Goal: Task Accomplishment & Management: Use online tool/utility

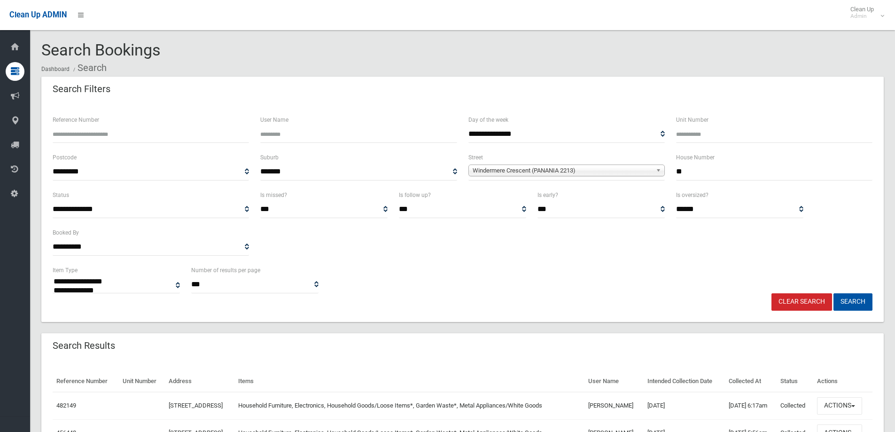
select select
click at [798, 303] on link "Clear Search" at bounding box center [801, 301] width 61 height 17
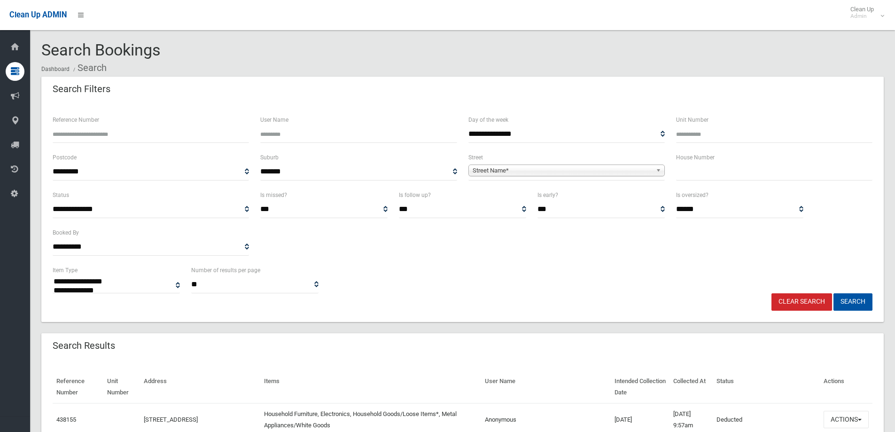
select select
type input "******"
click at [833, 293] on button "Search" at bounding box center [852, 301] width 39 height 17
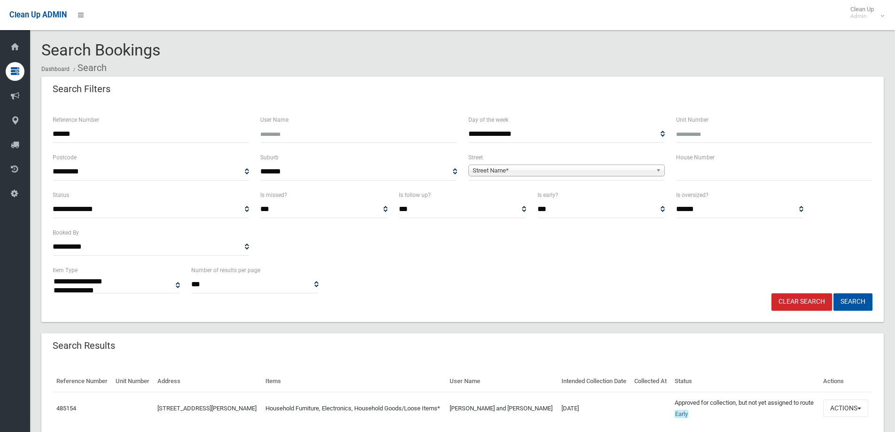
select select
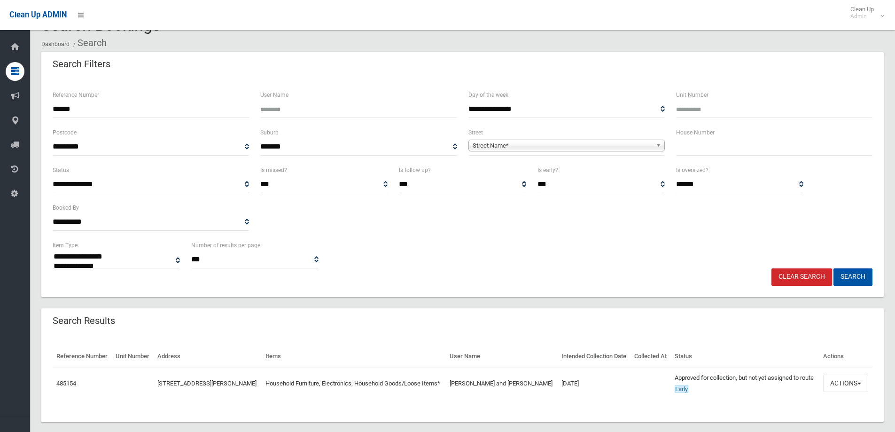
scroll to position [38, 0]
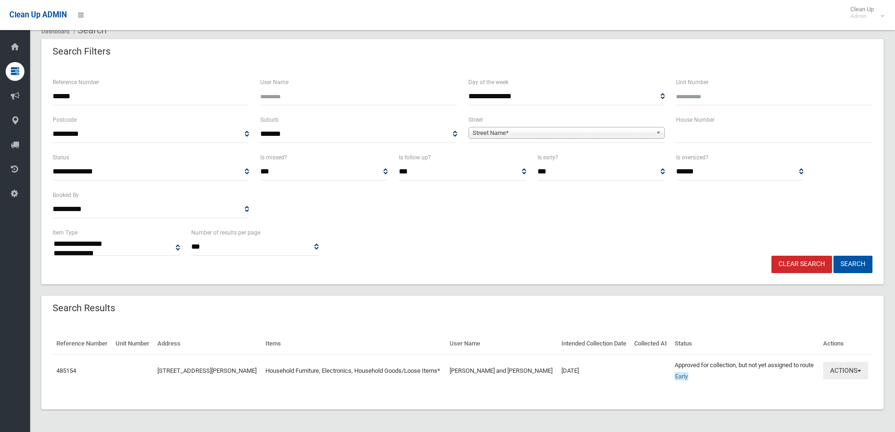
click at [849, 371] on button "Actions" at bounding box center [845, 370] width 45 height 17
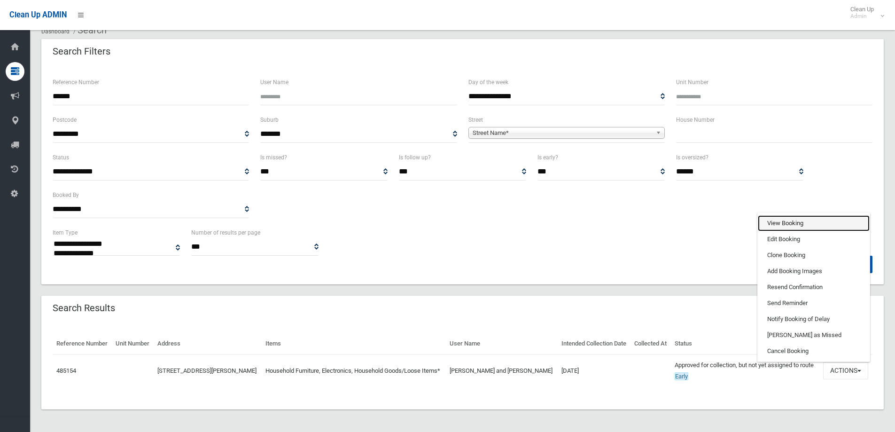
click at [784, 221] on link "View Booking" at bounding box center [813, 223] width 112 height 16
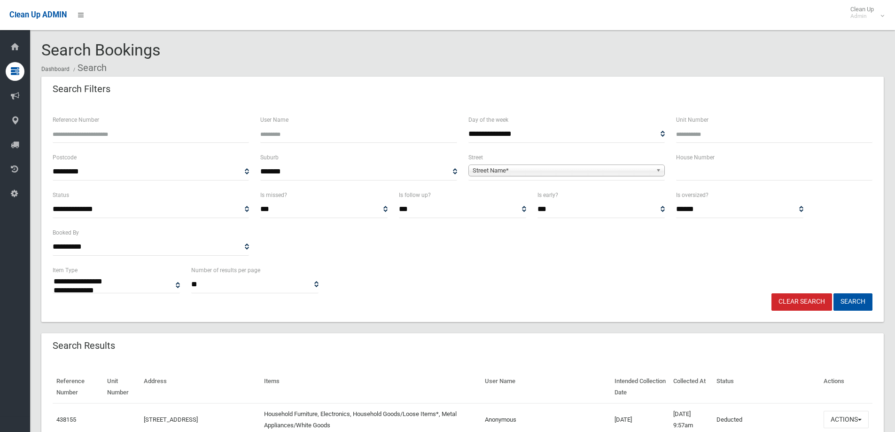
select select
click at [682, 172] on input "text" at bounding box center [774, 171] width 196 height 17
type input "***"
click at [592, 178] on span "**********" at bounding box center [566, 171] width 196 height 17
click at [580, 170] on span "Street Name*" at bounding box center [561, 170] width 179 height 11
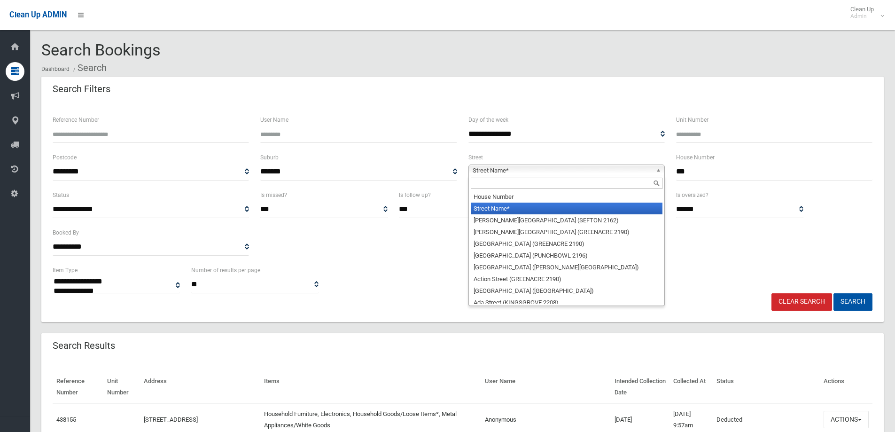
click at [532, 183] on input "text" at bounding box center [567, 183] width 192 height 11
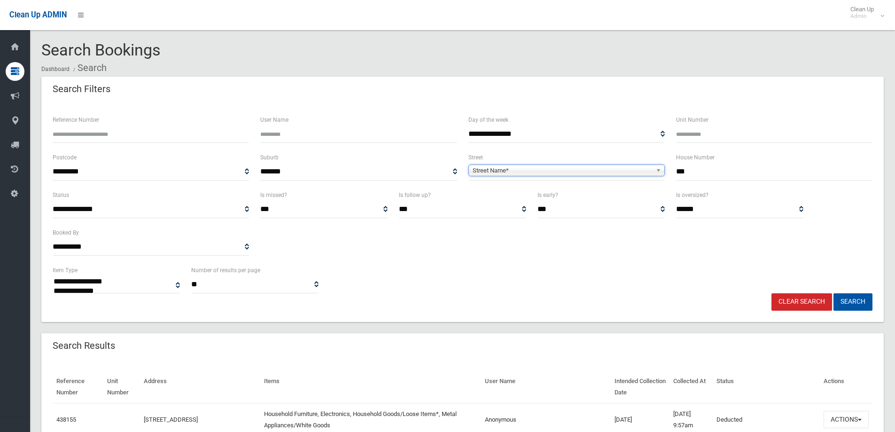
click at [597, 170] on span "Street Name*" at bounding box center [561, 170] width 179 height 11
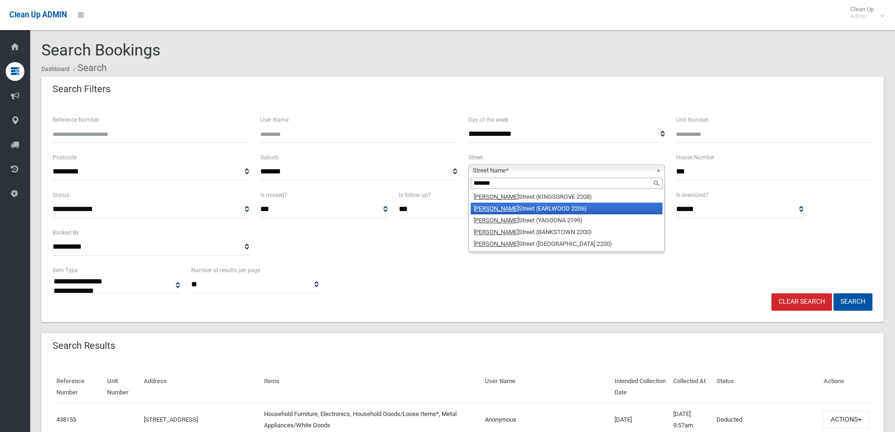
type input "*******"
click at [549, 204] on li "William Street (EARLWOOD 2206)" at bounding box center [567, 208] width 192 height 12
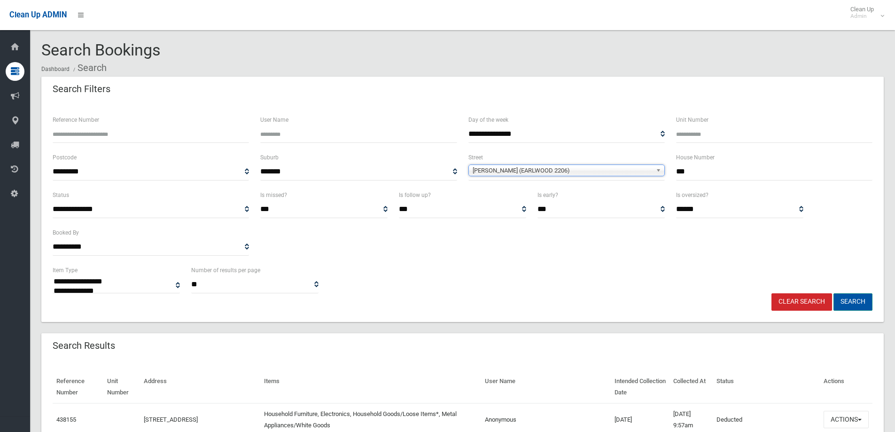
click at [865, 299] on button "Search" at bounding box center [852, 301] width 39 height 17
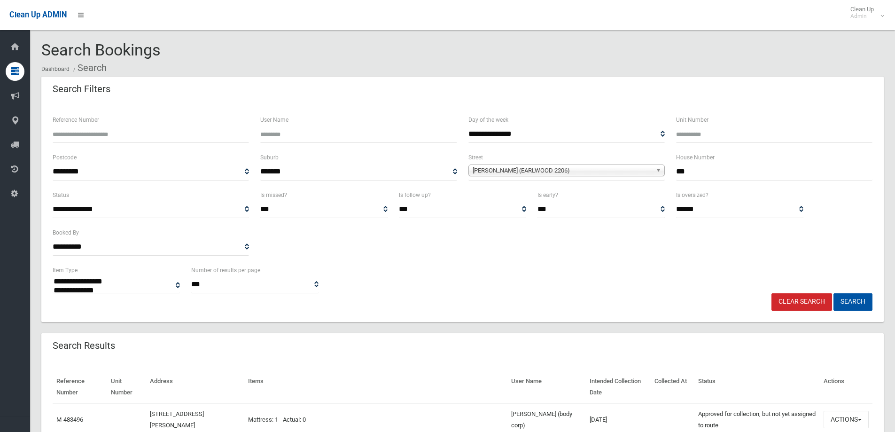
select select
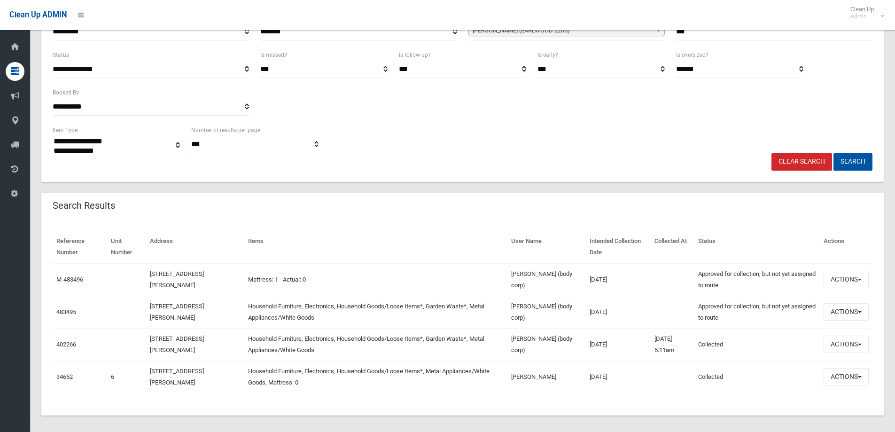
scroll to position [141, 0]
click at [830, 315] on button "Actions" at bounding box center [845, 310] width 45 height 17
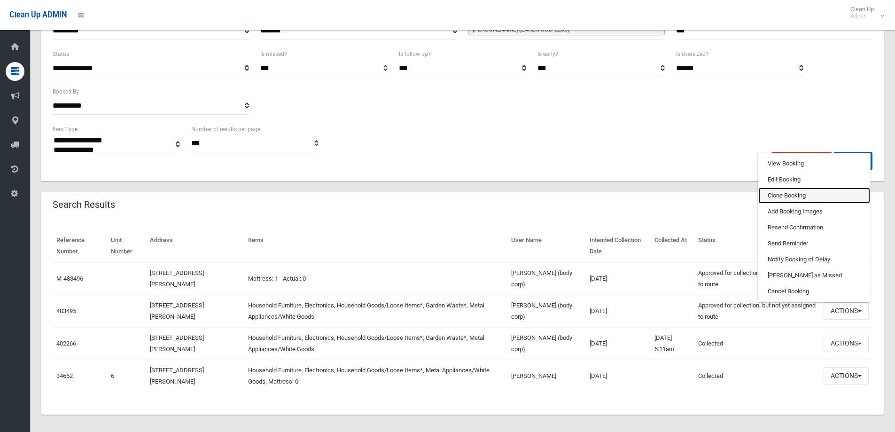
click at [786, 199] on link "Clone Booking" at bounding box center [814, 195] width 112 height 16
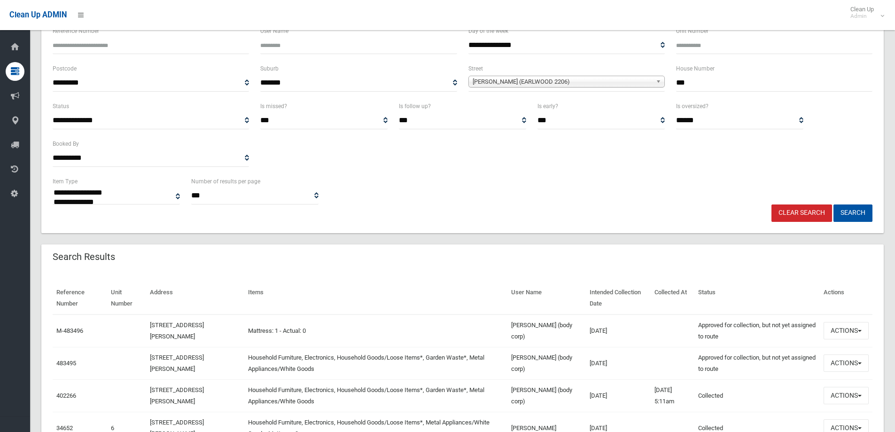
scroll to position [94, 0]
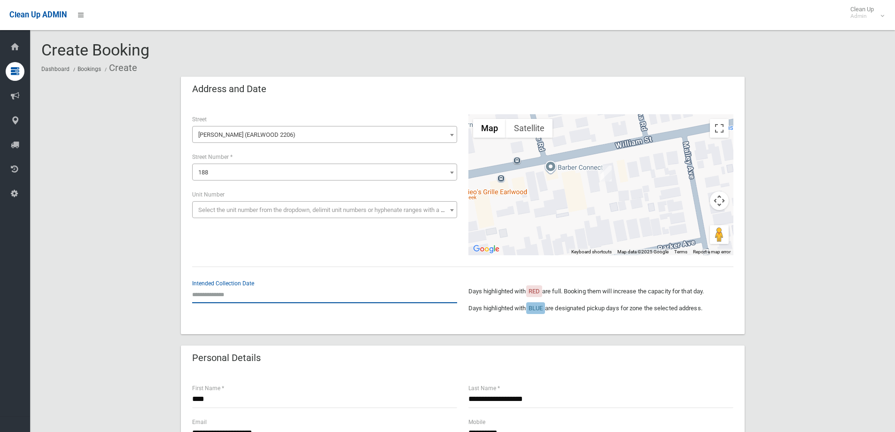
click at [278, 294] on input "text" at bounding box center [324, 294] width 265 height 17
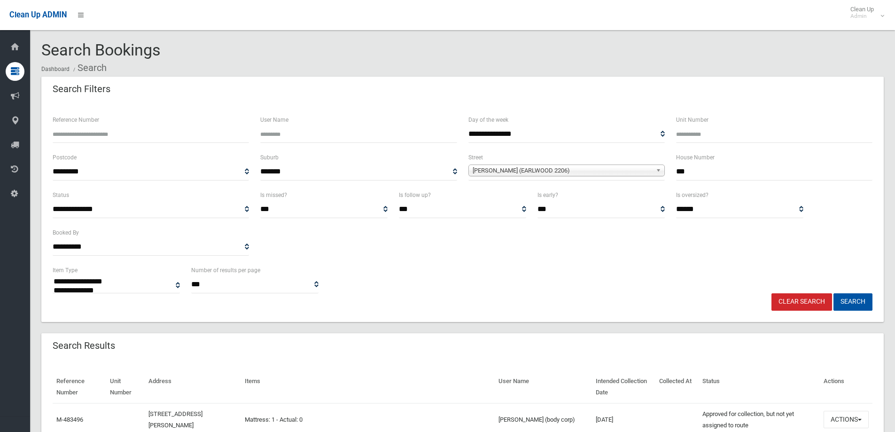
select select
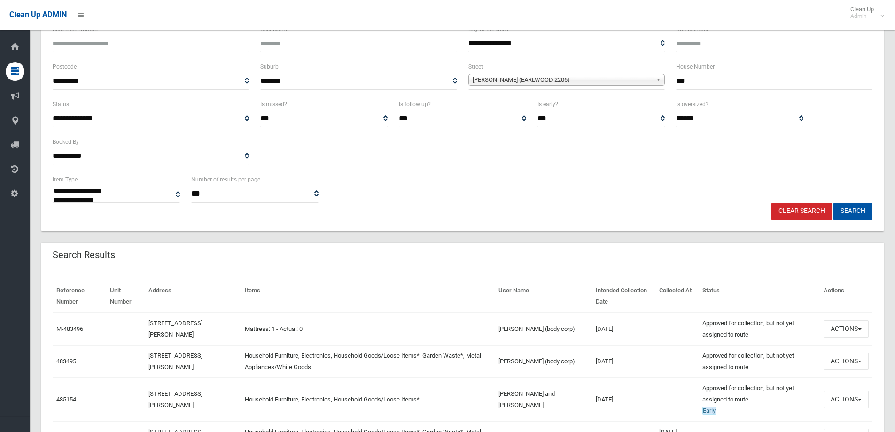
click at [423, 364] on td "Household Furniture, Electronics, Household Goods/Loose Items*, Garden Waste*, …" at bounding box center [367, 361] width 253 height 32
drag, startPoint x: 332, startPoint y: 366, endPoint x: 256, endPoint y: 355, distance: 76.4
click at [256, 355] on td "Household Furniture, Electronics, Household Goods/Loose Items*, Garden Waste*, …" at bounding box center [367, 361] width 253 height 32
click at [348, 366] on td "Household Furniture, Electronics, Household Goods/Loose Items*, Garden Waste*, …" at bounding box center [367, 361] width 253 height 32
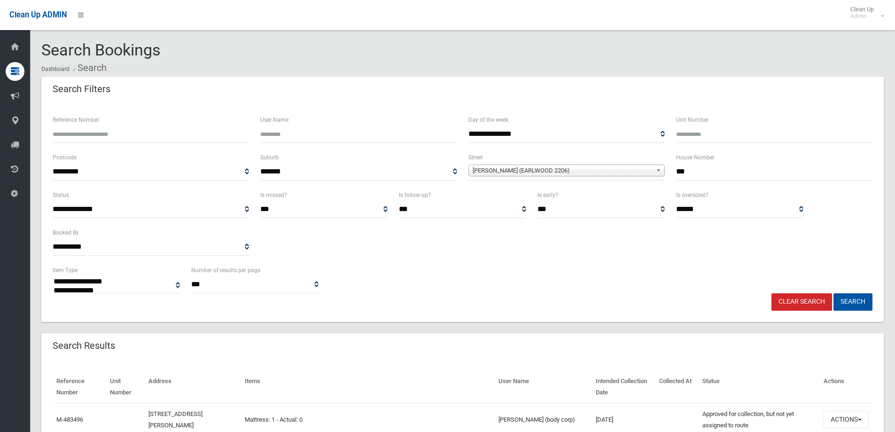
select select
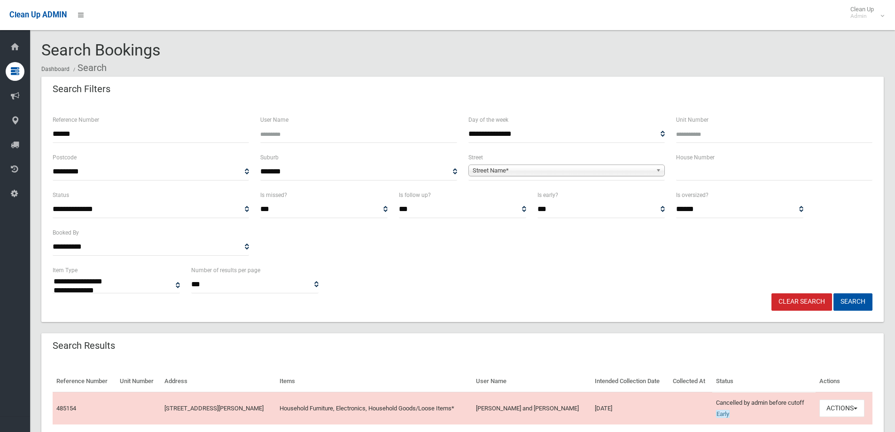
select select
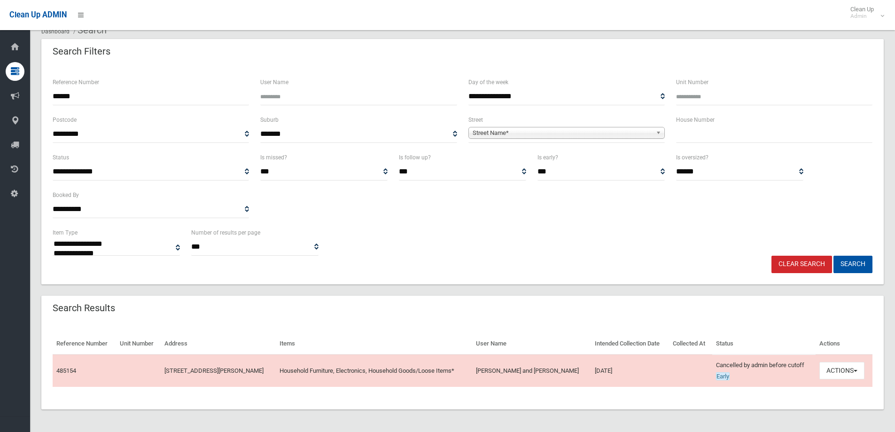
scroll to position [38, 0]
